Goal: Transaction & Acquisition: Purchase product/service

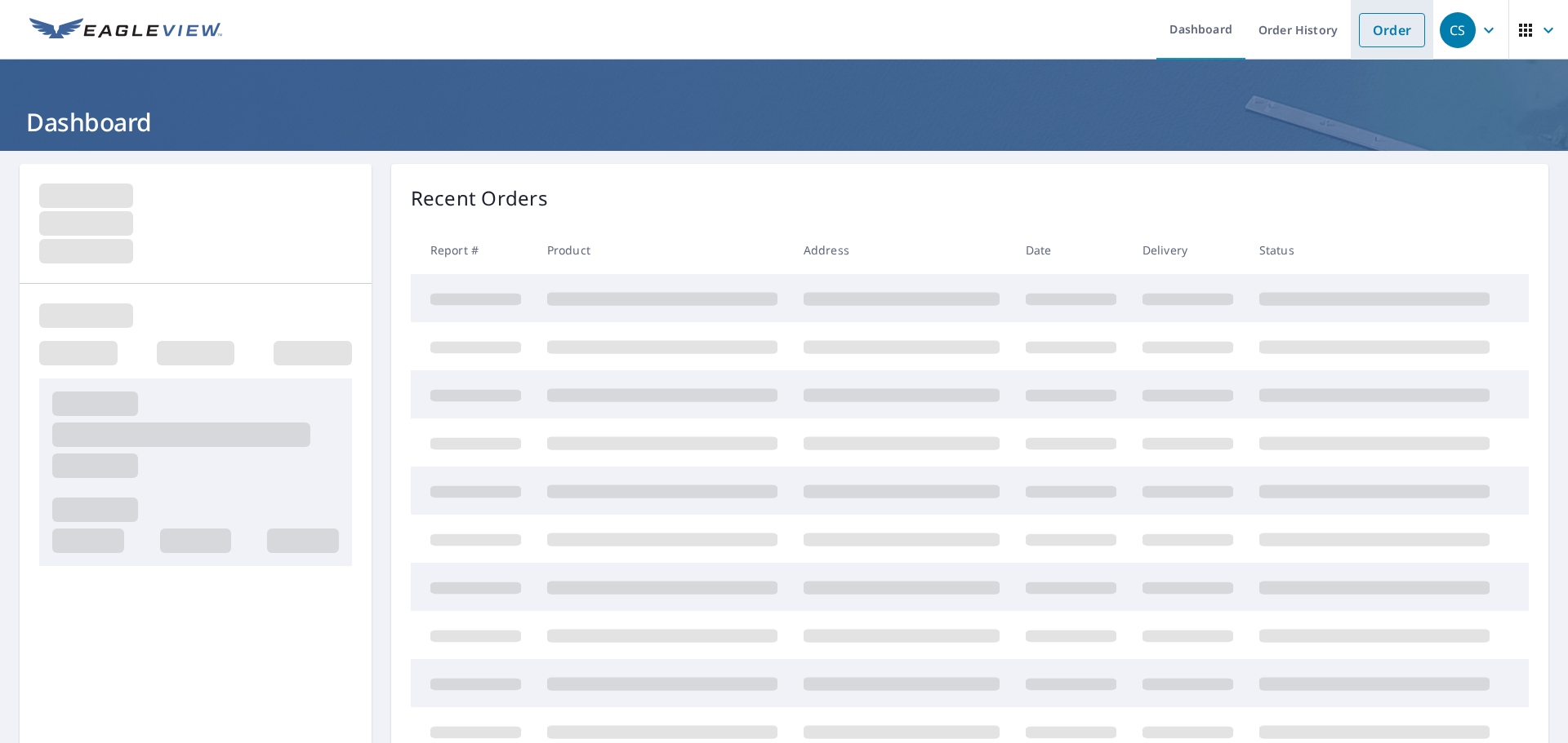
click at [1369, 25] on link "Order" at bounding box center [1392, 30] width 66 height 34
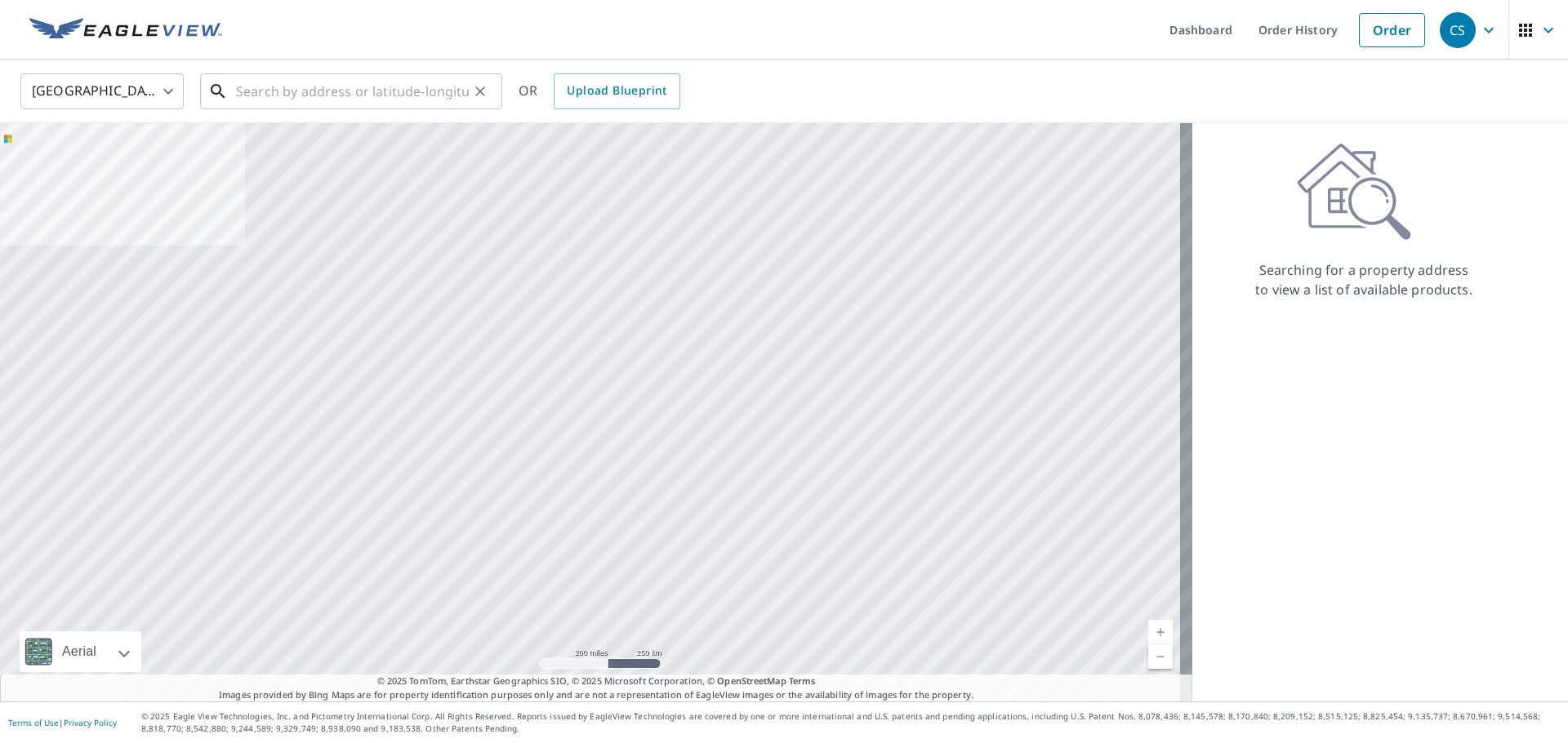
click at [278, 85] on input "text" at bounding box center [352, 92] width 232 height 45
paste input "[STREET_ADDRESS]"
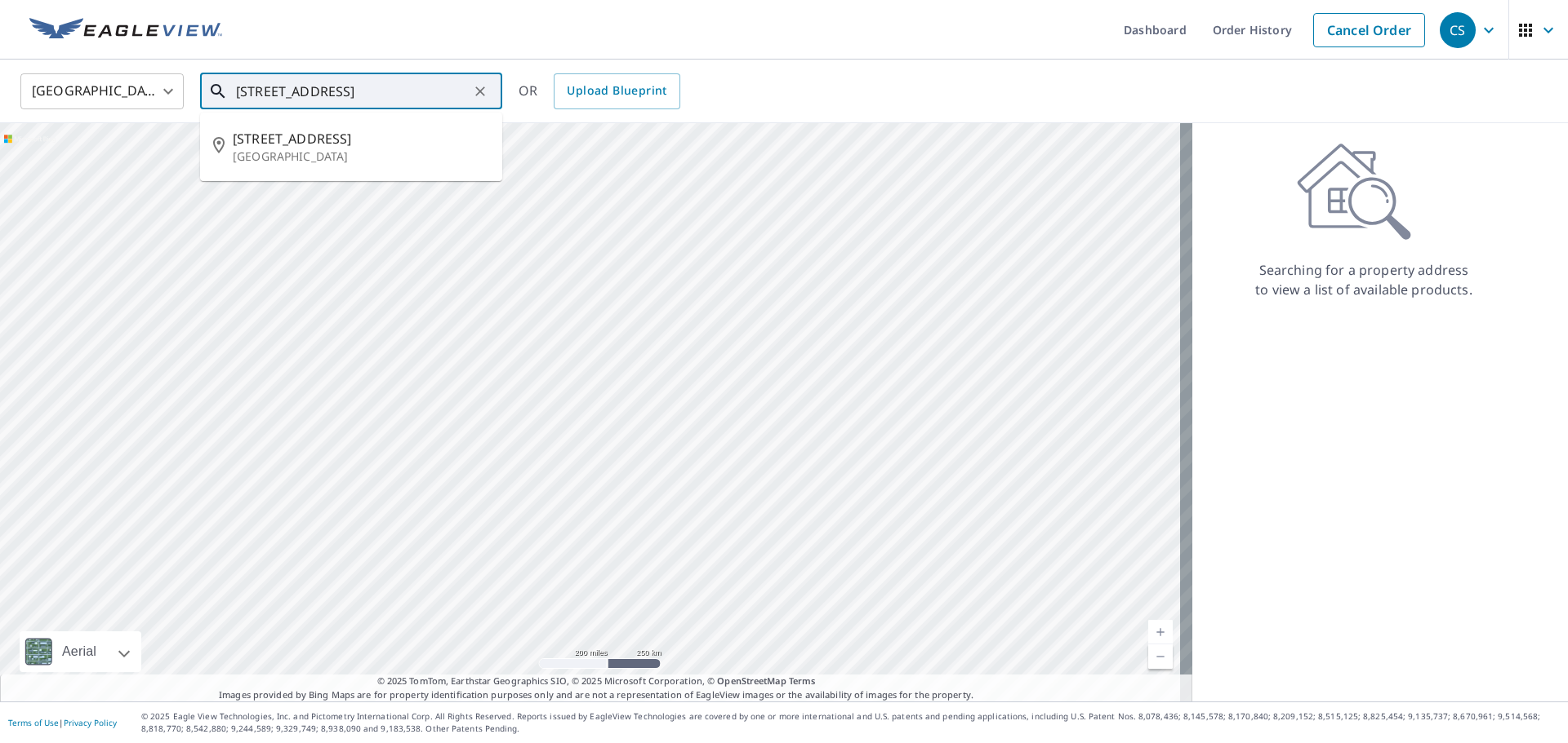
type input "[STREET_ADDRESS]"
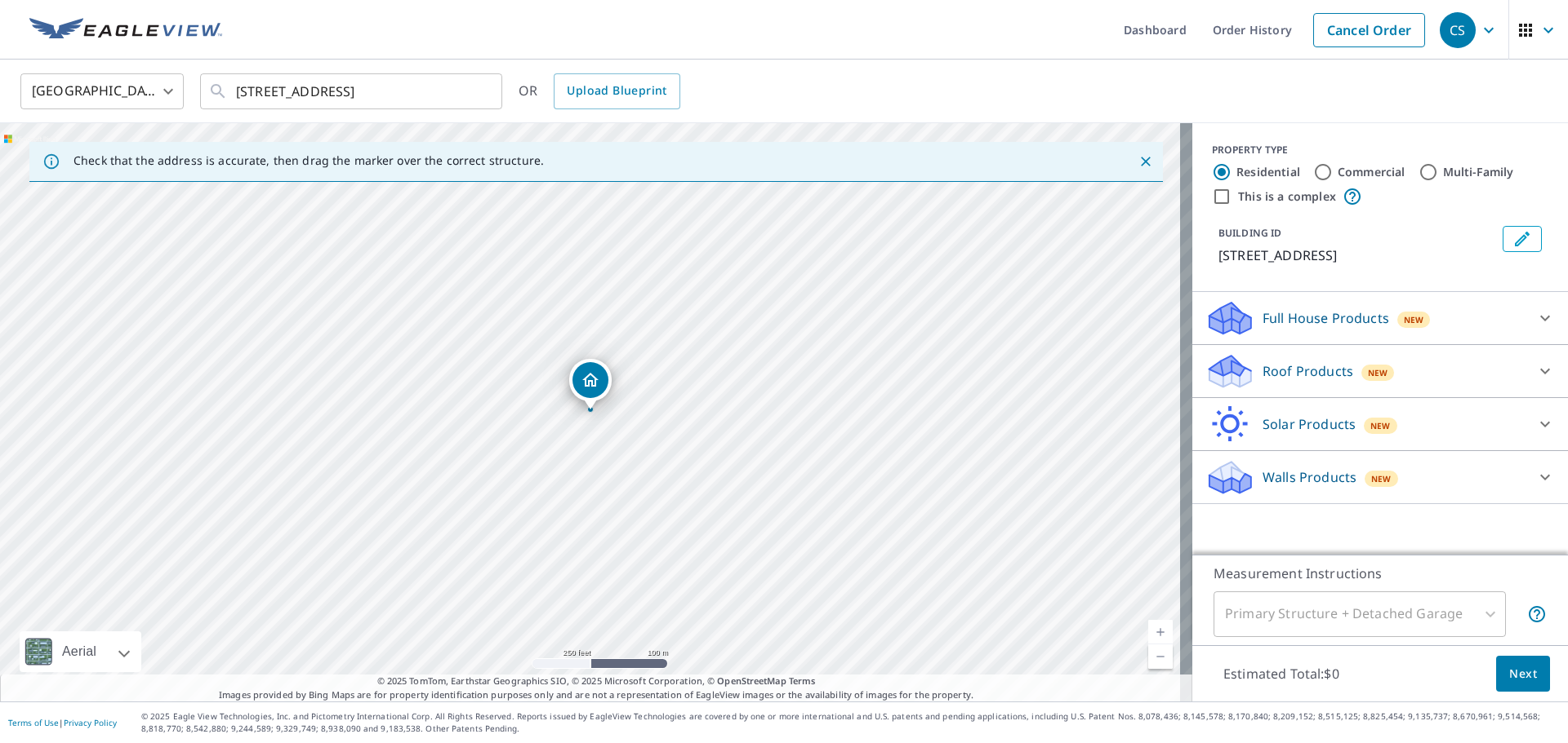
click at [1137, 166] on icon "Close" at bounding box center [1145, 162] width 17 height 17
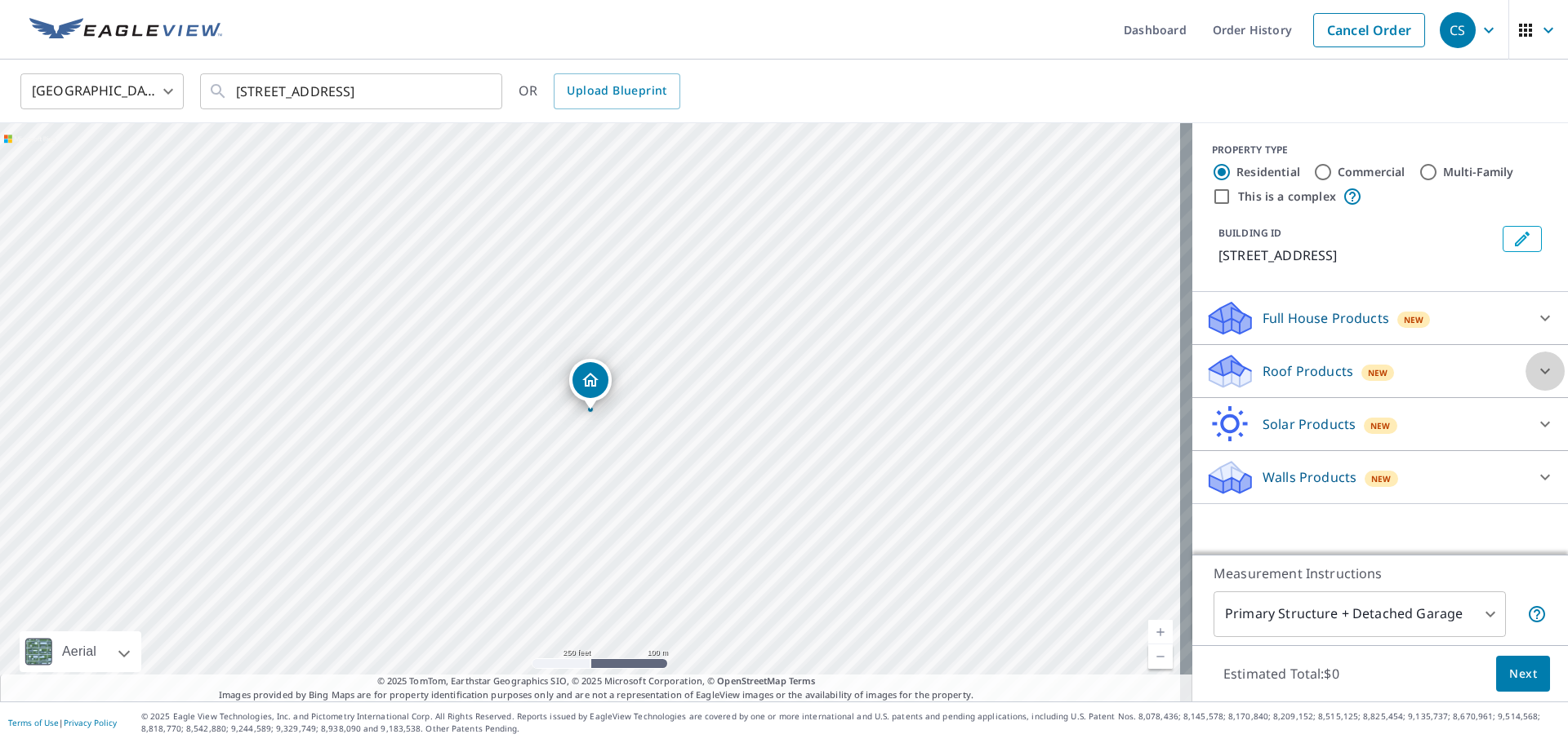
click at [1536, 368] on icon at bounding box center [1544, 371] width 19 height 19
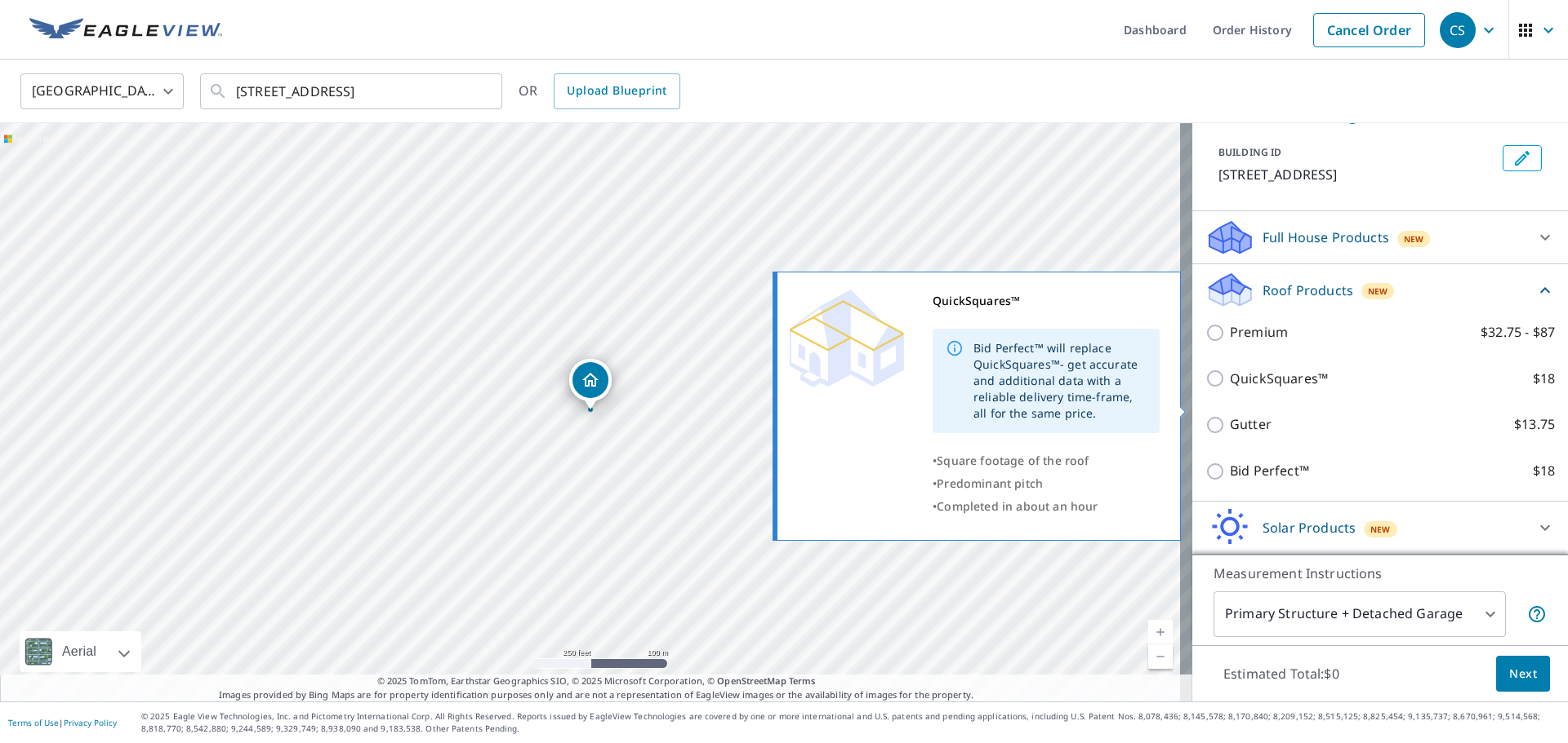
scroll to position [52, 0]
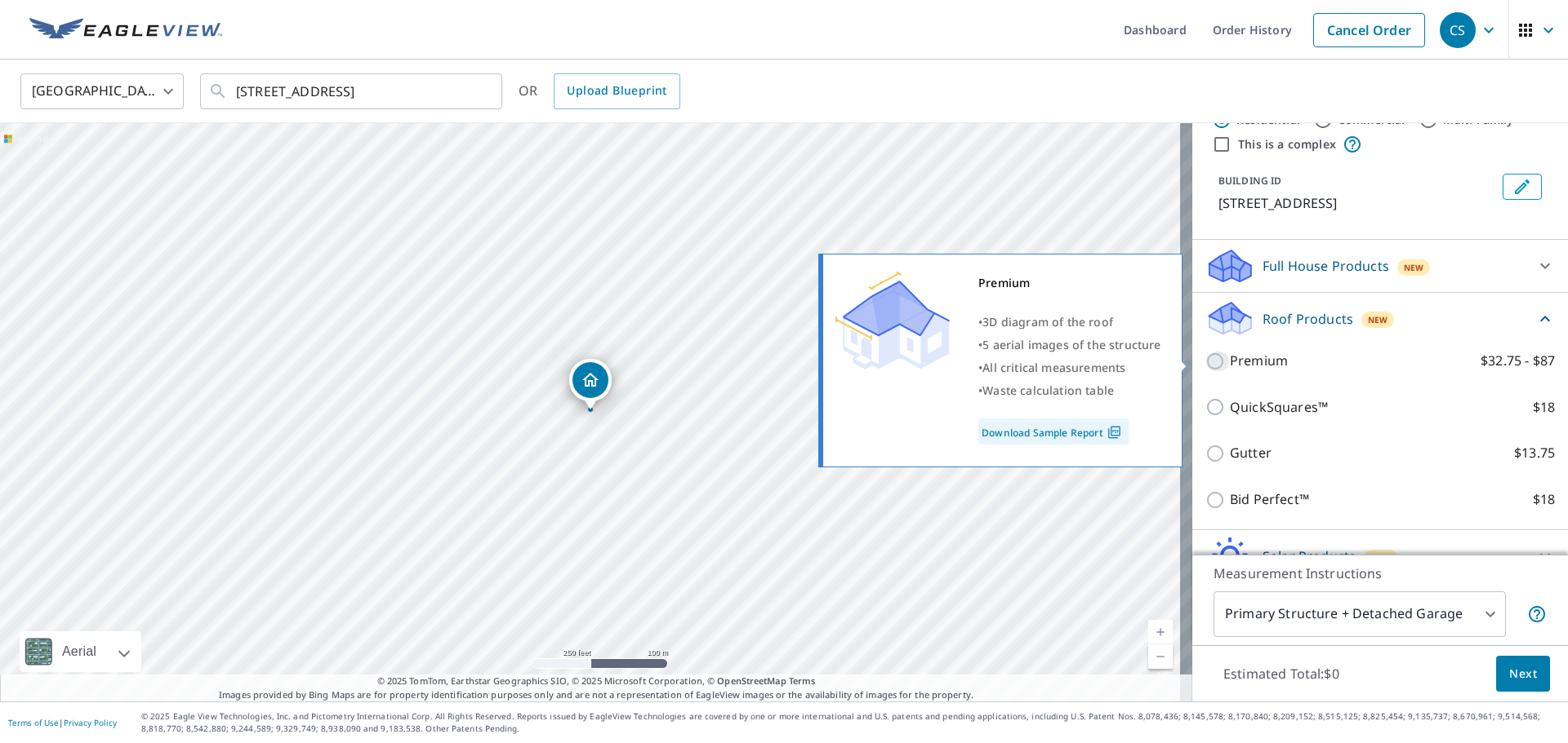
click at [1207, 360] on input "Premium $32.75 - $87" at bounding box center [1218, 361] width 24 height 19
checkbox input "true"
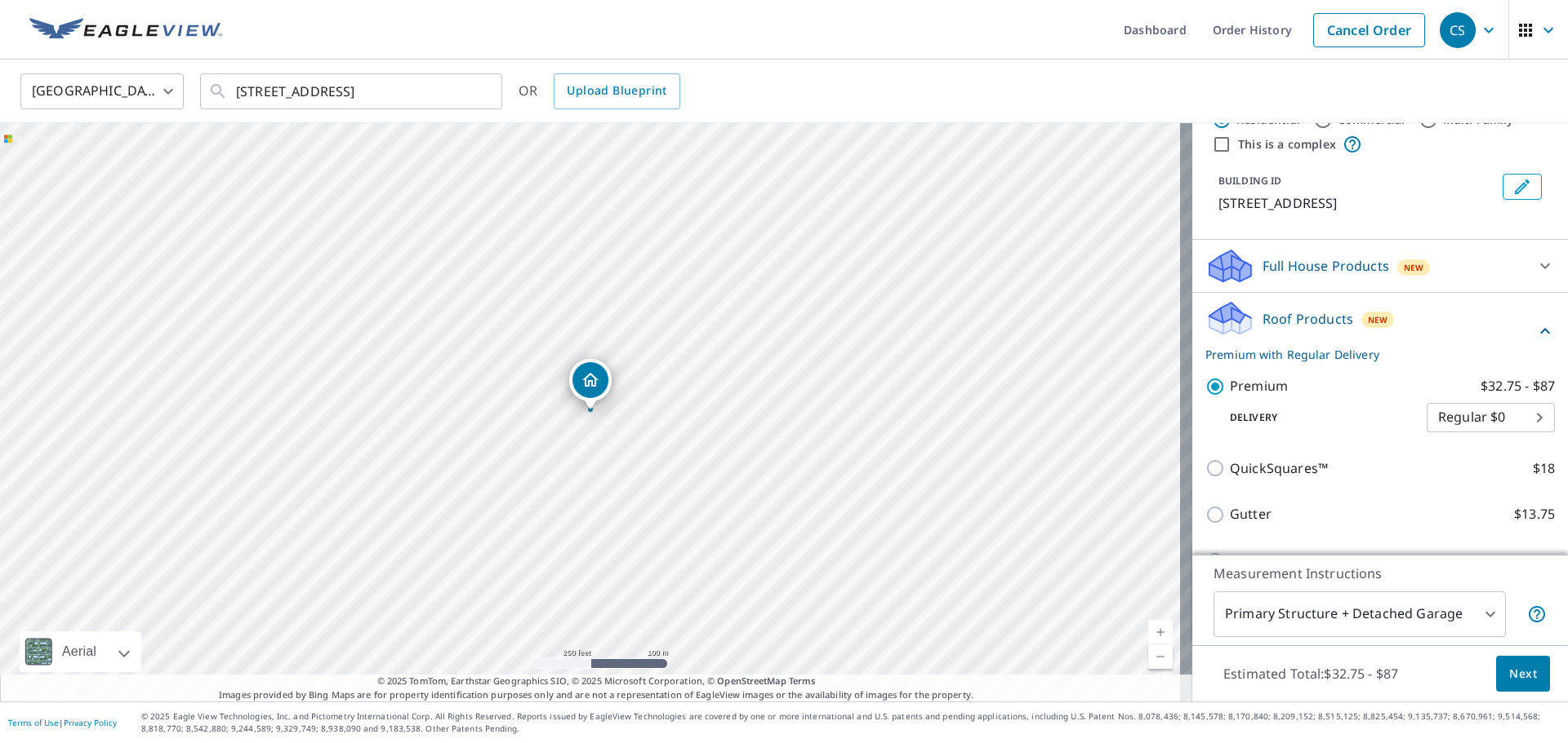
click at [1509, 664] on span "Next" at bounding box center [1523, 674] width 28 height 20
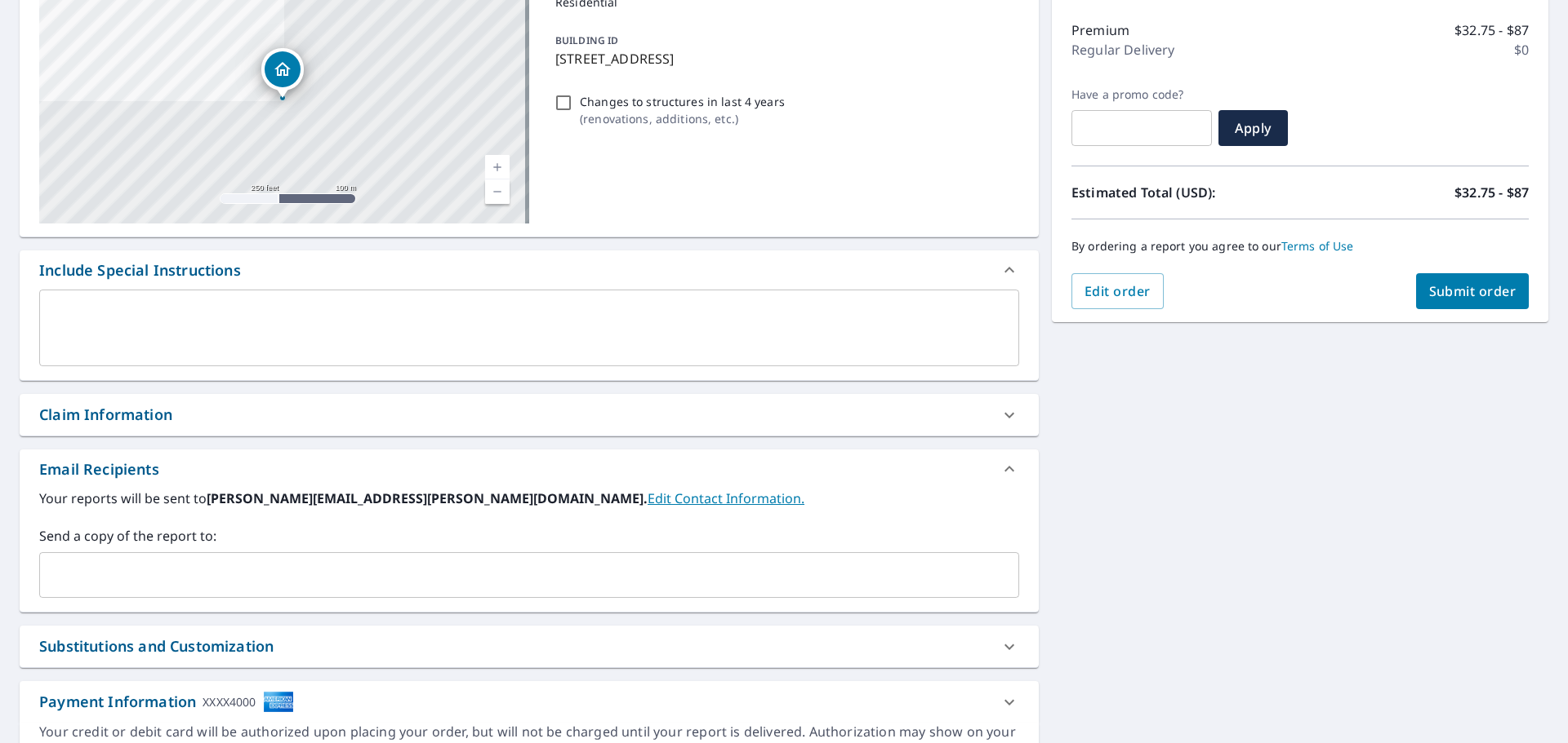
scroll to position [244, 0]
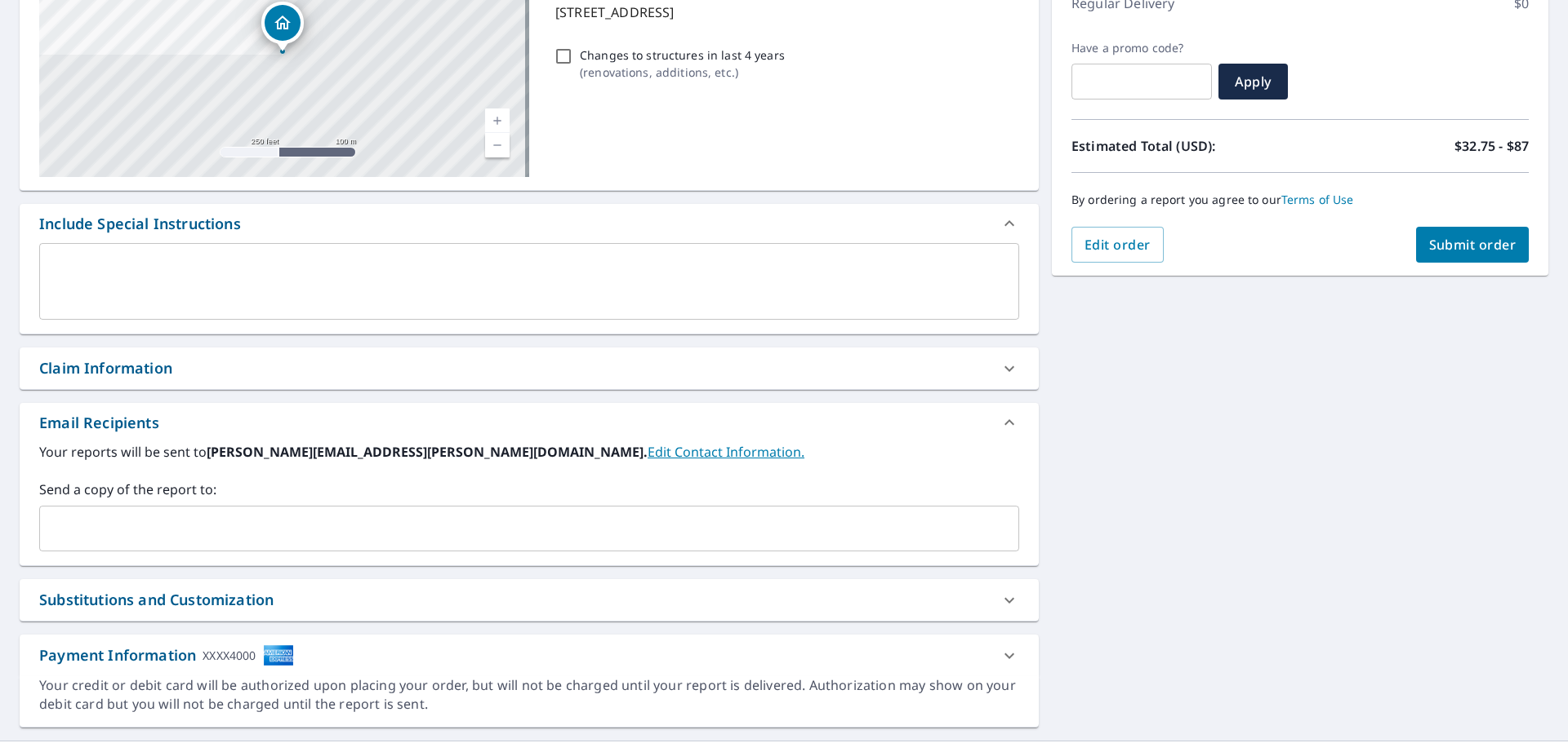
click at [1005, 370] on icon at bounding box center [1009, 368] width 10 height 6
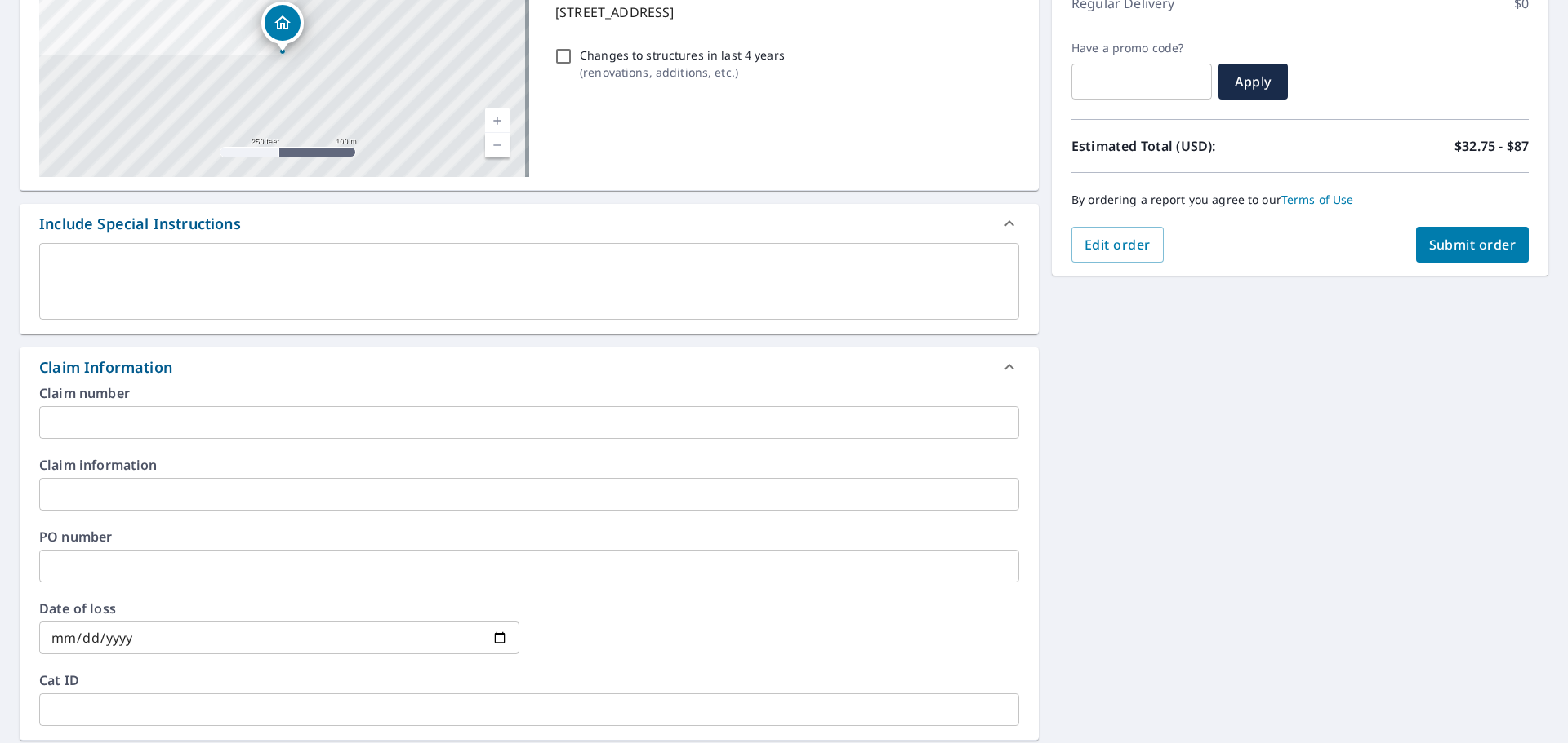
click at [338, 418] on input "text" at bounding box center [529, 422] width 980 height 32
click at [152, 416] on input "SE24-530 M" at bounding box center [529, 422] width 980 height 32
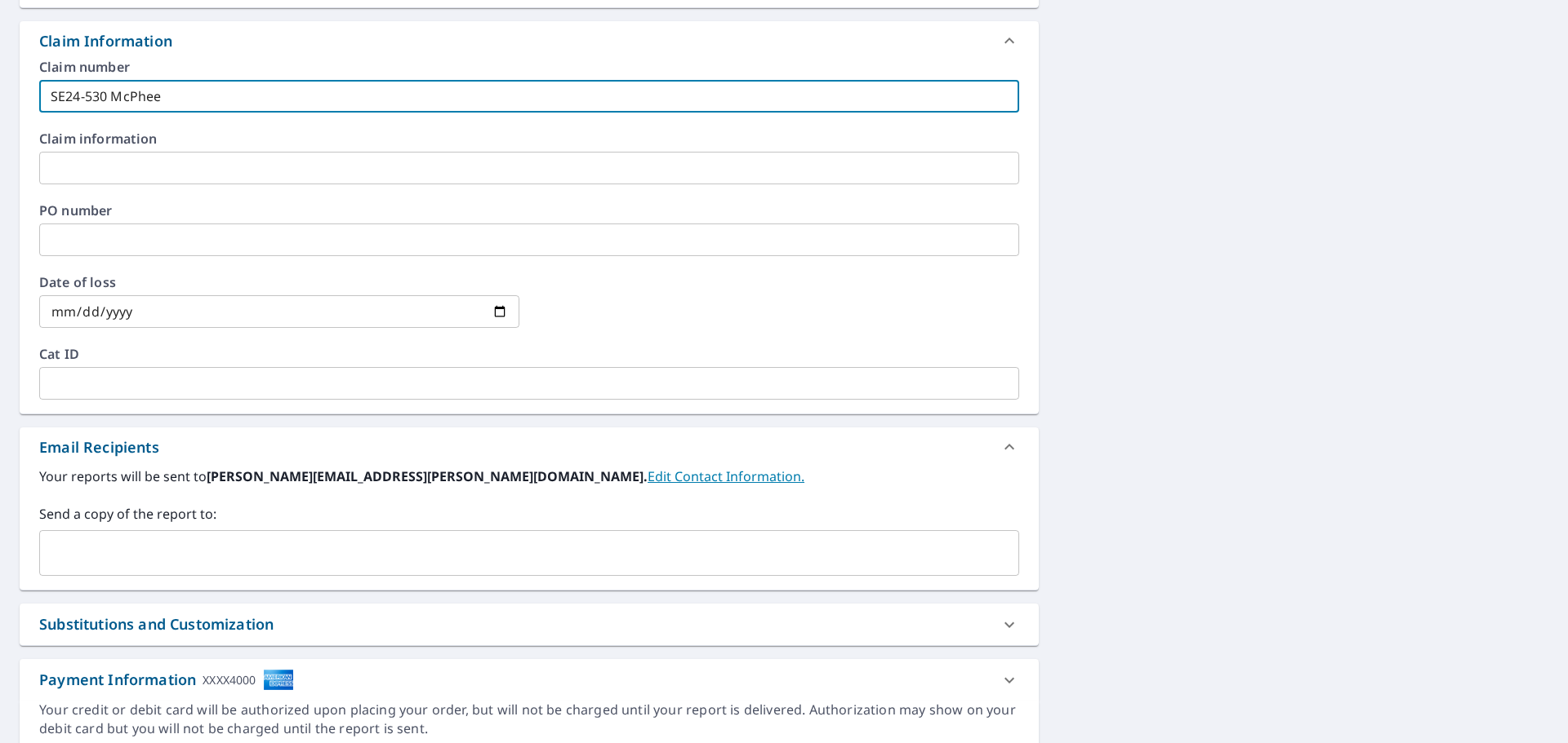
scroll to position [635, 0]
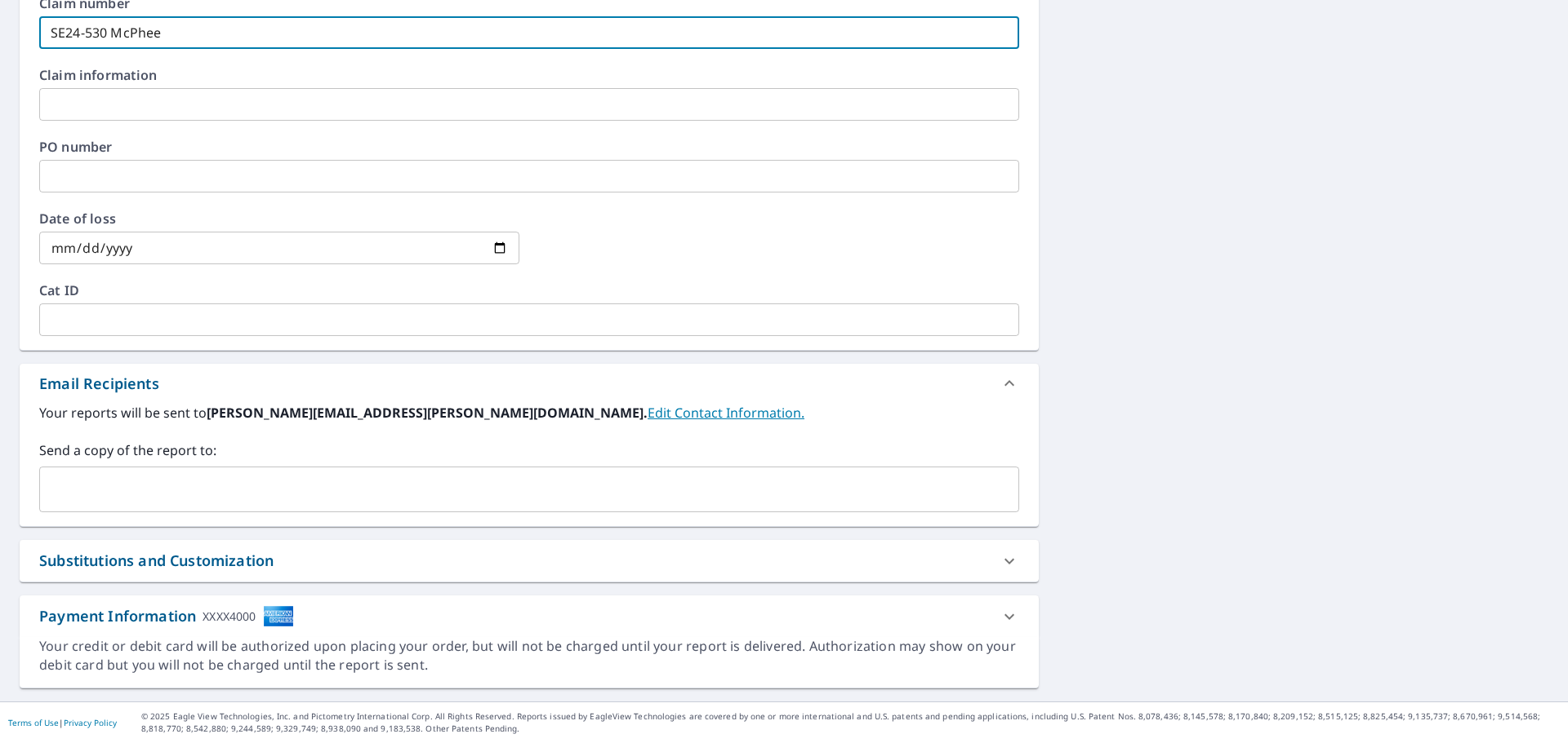
type input "SE24-530 McPhee"
click at [421, 492] on input "text" at bounding box center [516, 490] width 941 height 31
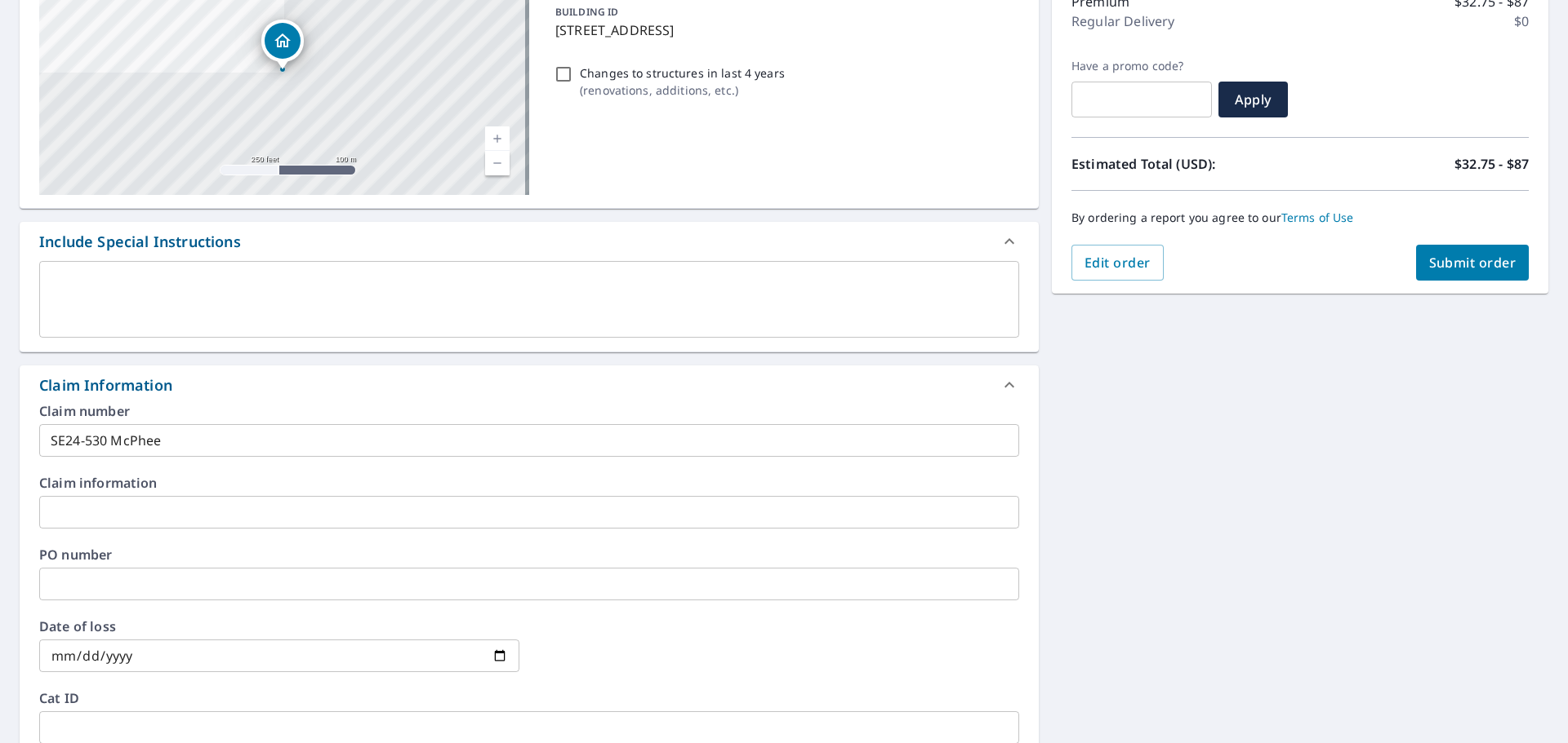
scroll to position [0, 0]
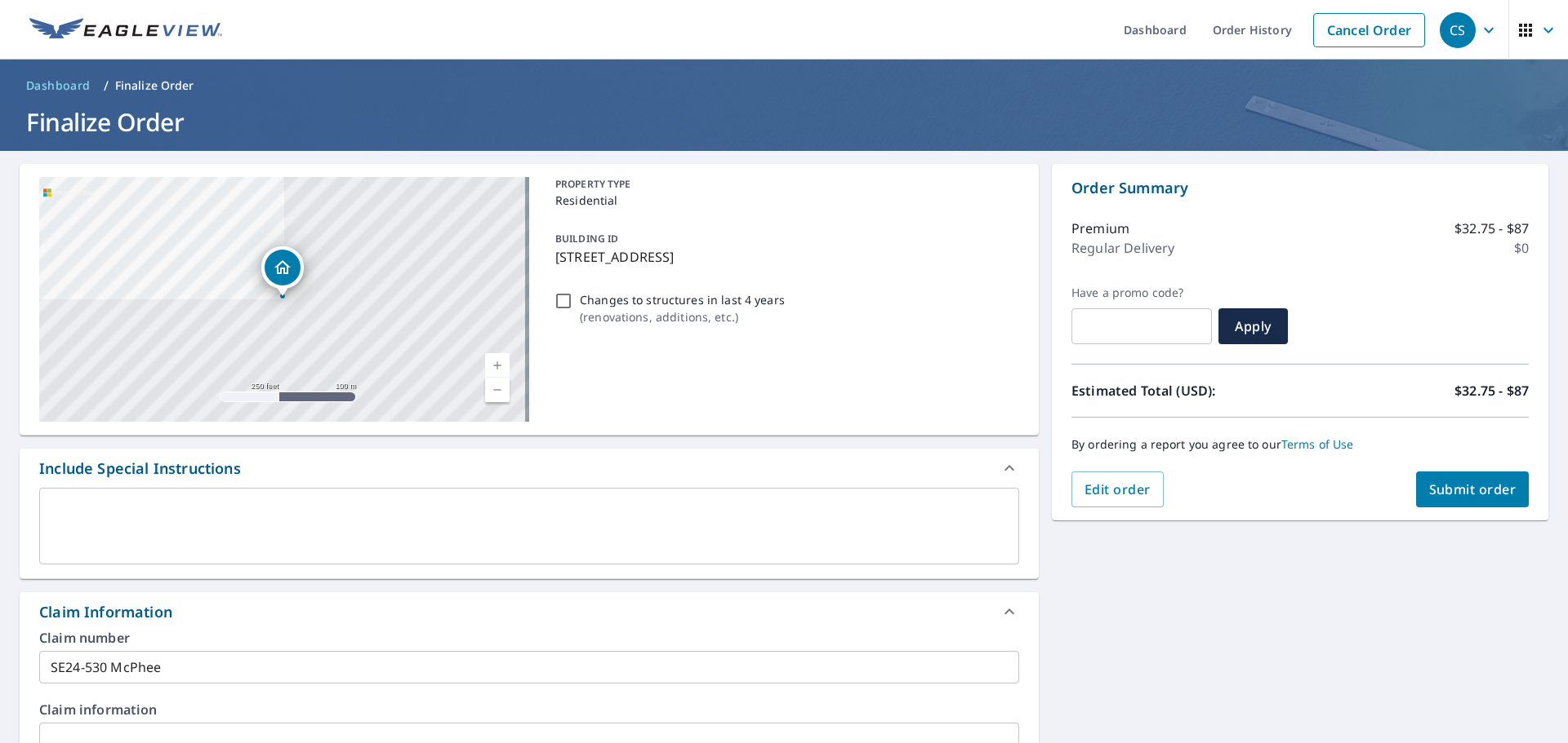
click at [1464, 483] on span "Submit order" at bounding box center [1473, 490] width 87 height 18
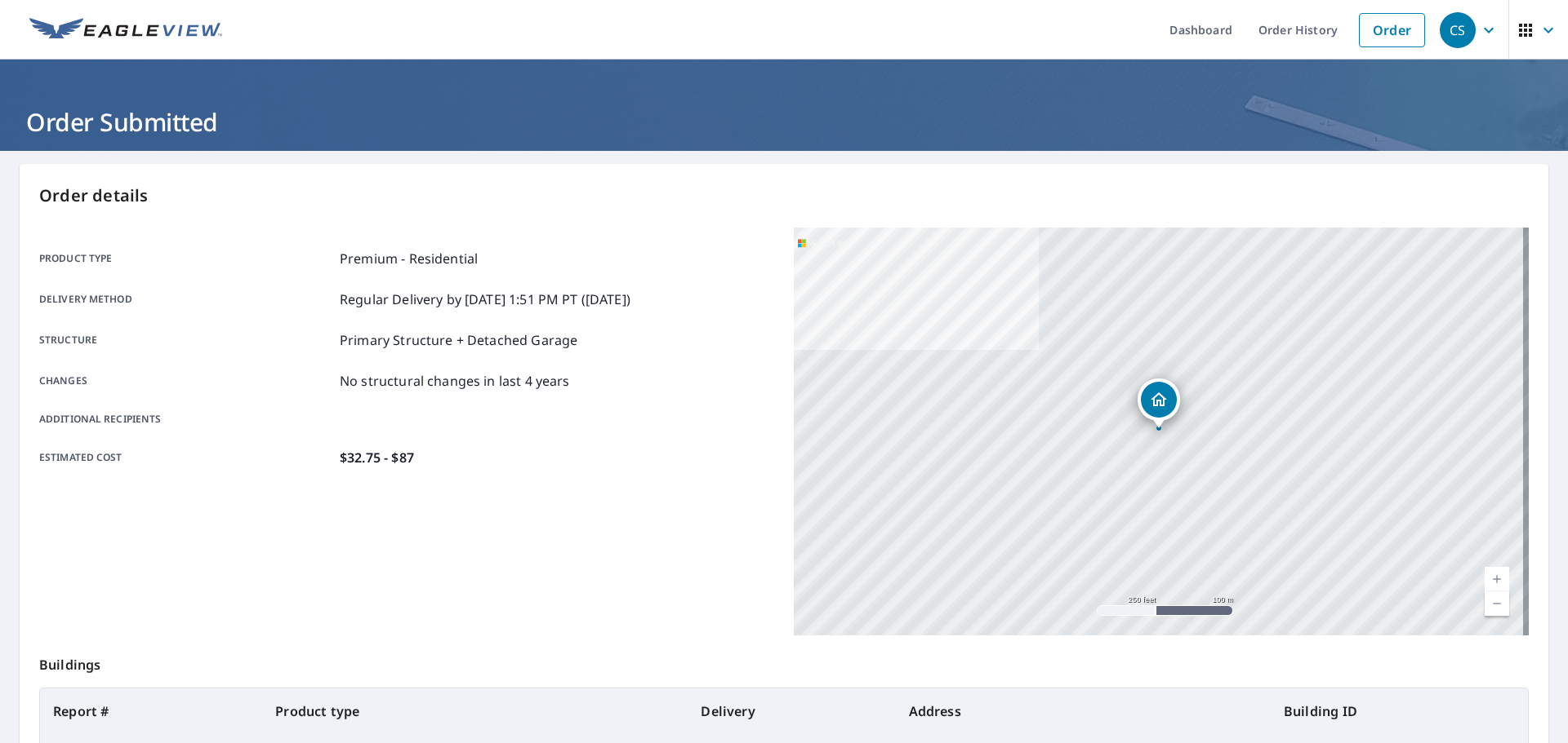
click at [1519, 31] on icon "button" at bounding box center [1525, 30] width 13 height 13
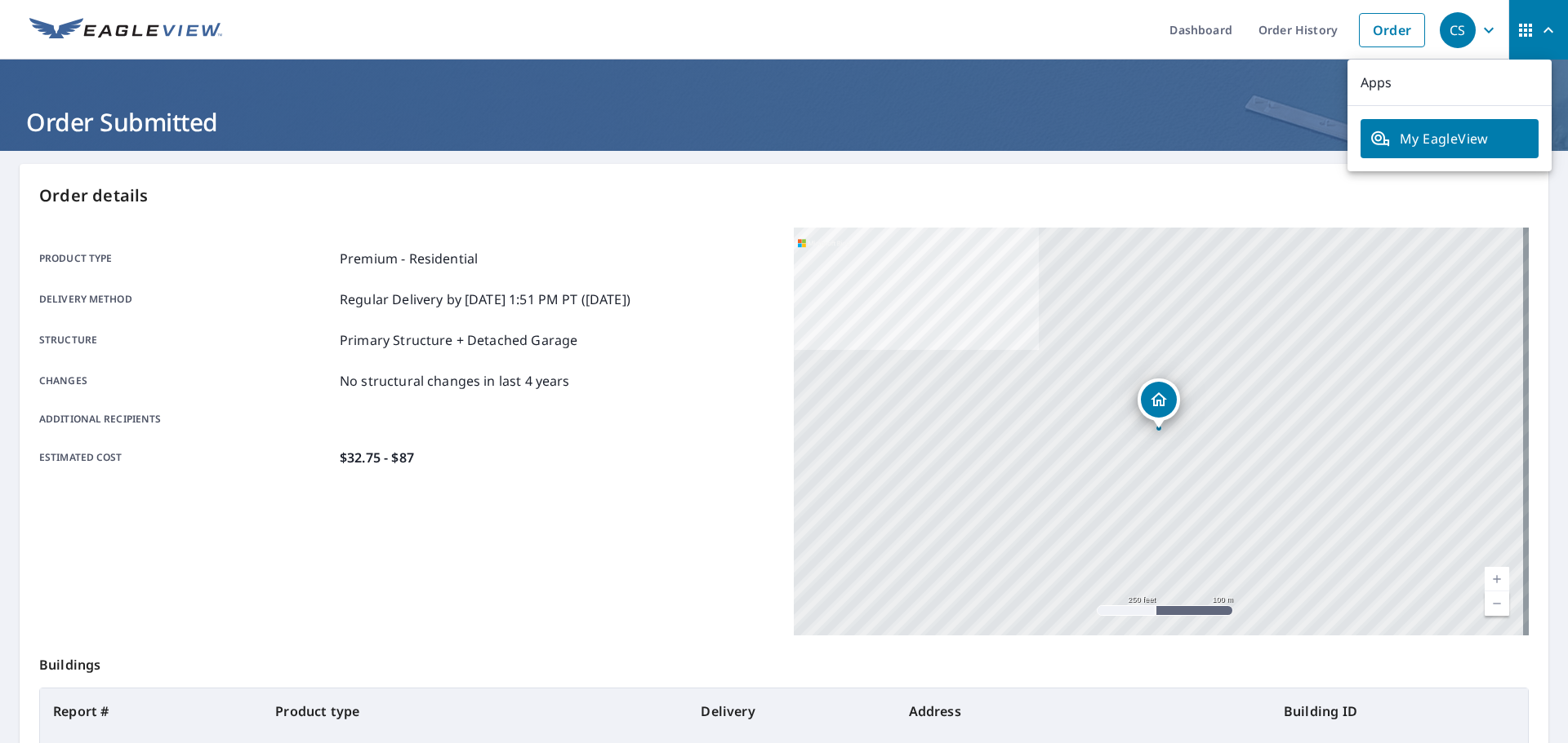
click at [1483, 30] on icon "button" at bounding box center [1489, 30] width 19 height 19
